Goal: Task Accomplishment & Management: Manage account settings

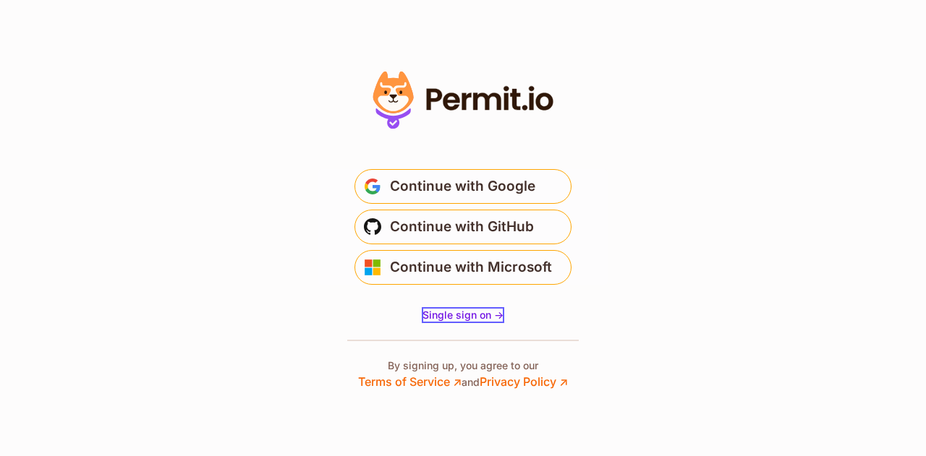
click at [474, 308] on link "Single sign on ->" at bounding box center [462, 315] width 81 height 14
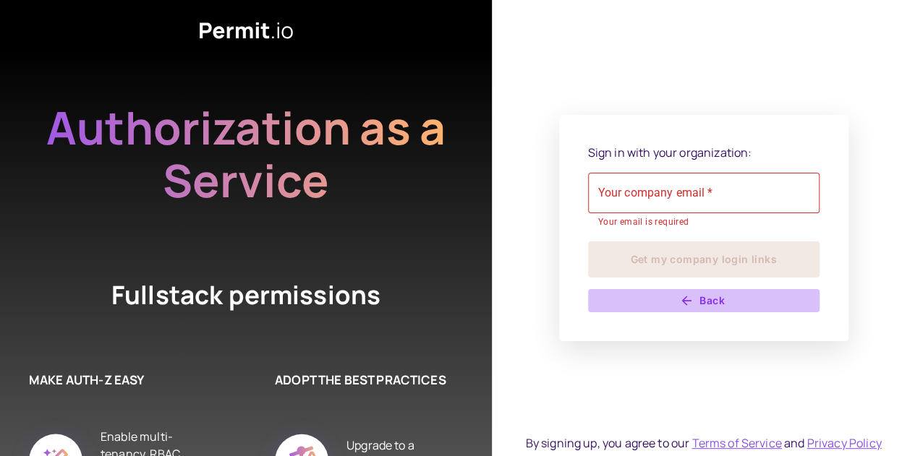
click at [704, 290] on button "Back" at bounding box center [703, 300] width 231 height 23
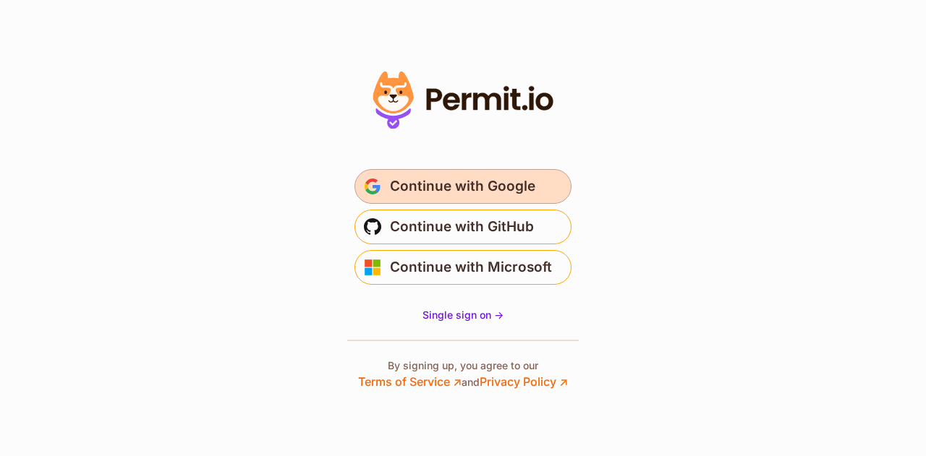
click at [471, 181] on span "Continue with Google" at bounding box center [462, 186] width 145 height 23
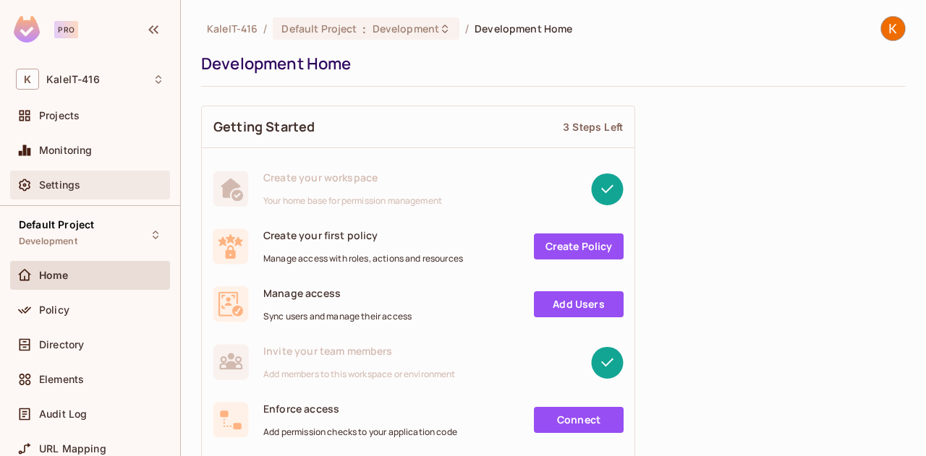
click at [41, 181] on span "Settings" at bounding box center [59, 185] width 41 height 12
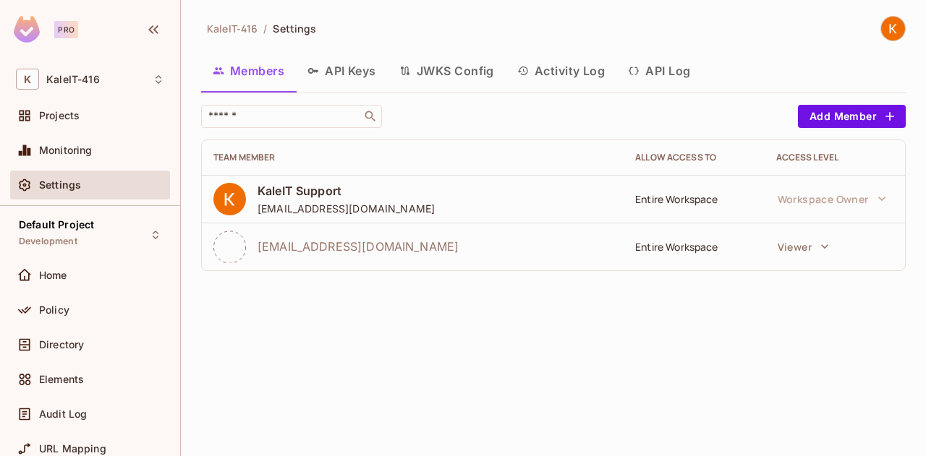
click at [479, 323] on div "KaleIT-416 / Settings Members API Keys JWKS Config Activity Log API Log ​ Add M…" at bounding box center [553, 228] width 745 height 456
click at [538, 122] on div "​" at bounding box center [495, 116] width 589 height 23
drag, startPoint x: 320, startPoint y: 239, endPoint x: 292, endPoint y: 250, distance: 30.2
click at [292, 250] on span "Sunny.Singh@kalelogistics.com" at bounding box center [357, 247] width 201 height 16
click at [260, 239] on span "Sunny.Singh@kalelogistics.com" at bounding box center [357, 247] width 201 height 16
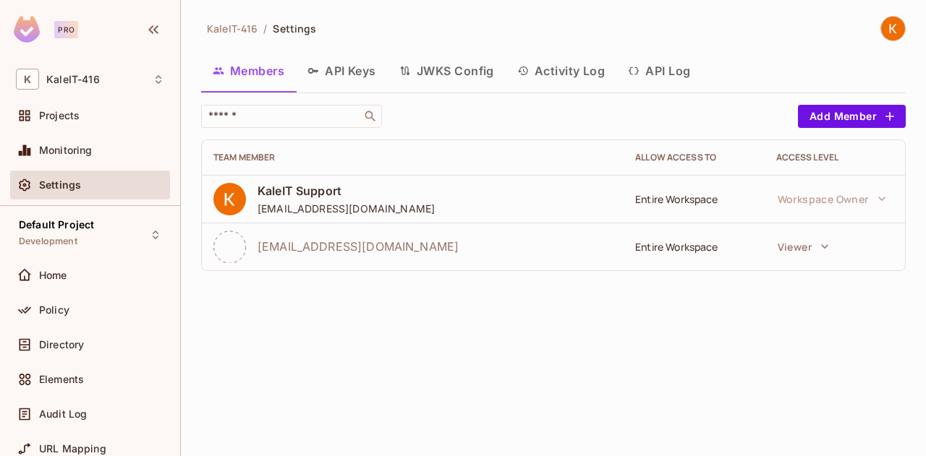
click at [474, 326] on div "KaleIT-416 / Settings Members API Keys JWKS Config Activity Log API Log ​ Add M…" at bounding box center [553, 228] width 745 height 456
click at [464, 306] on div "KaleIT-416 / Settings Members API Keys JWKS Config Activity Log API Log ​ Add M…" at bounding box center [553, 228] width 745 height 456
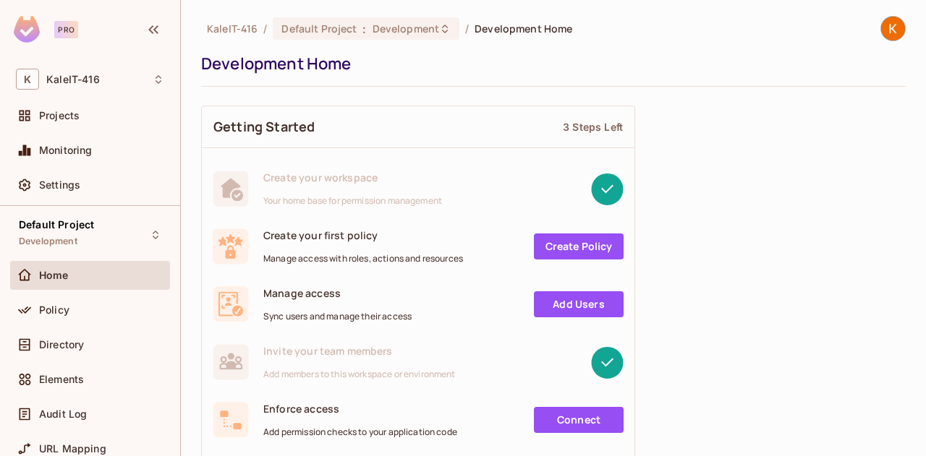
click at [881, 25] on img at bounding box center [893, 29] width 24 height 24
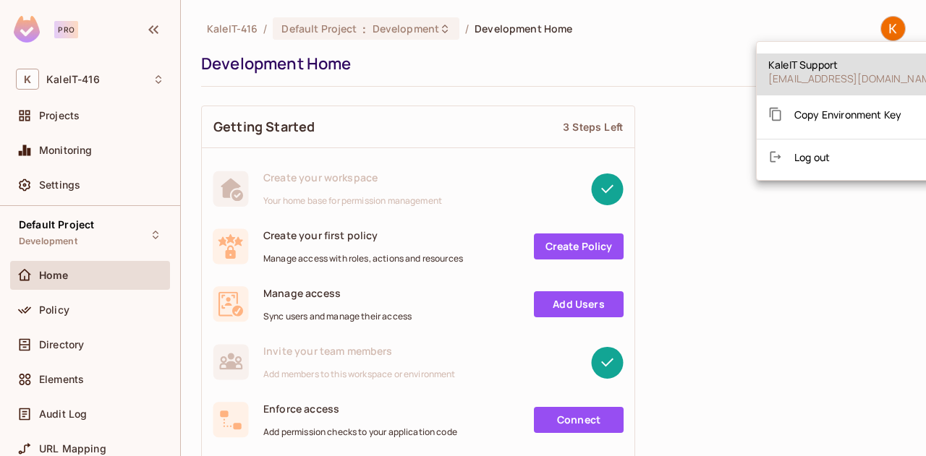
click at [668, 73] on div at bounding box center [463, 228] width 926 height 456
